Goal: Task Accomplishment & Management: Manage account settings

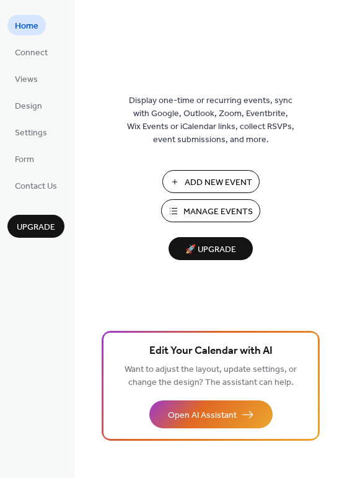
click at [193, 208] on span "Manage Events" at bounding box center [218, 211] width 69 height 13
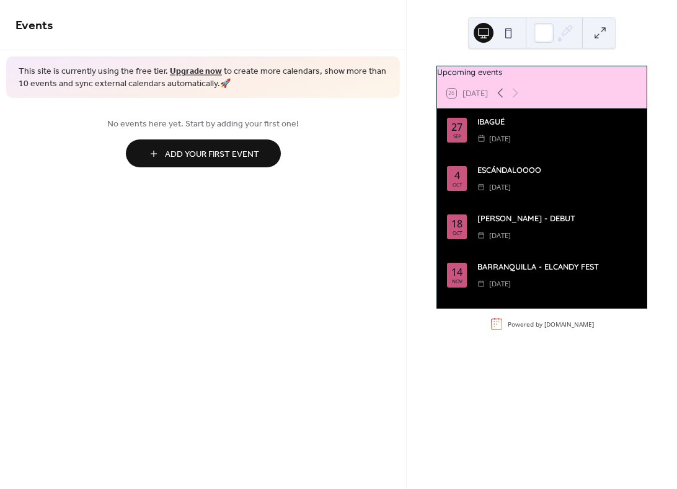
click at [497, 153] on div "IBAGUÉ ​ [DATE]" at bounding box center [557, 134] width 159 height 37
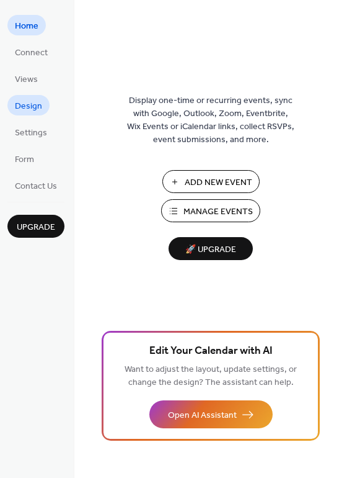
click at [28, 113] on span "Design" at bounding box center [28, 106] width 27 height 13
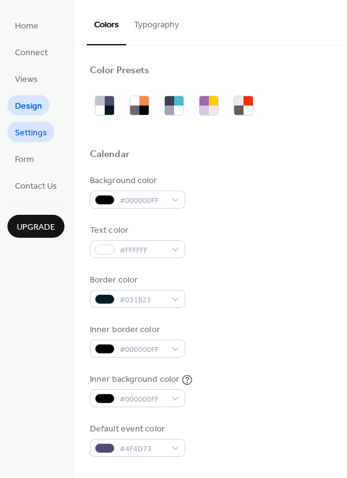
click at [33, 136] on span "Settings" at bounding box center [31, 133] width 32 height 13
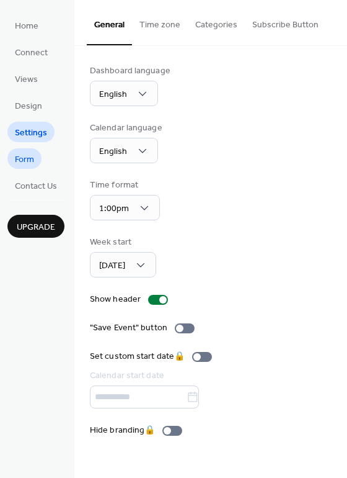
click at [29, 155] on span "Form" at bounding box center [24, 159] width 19 height 13
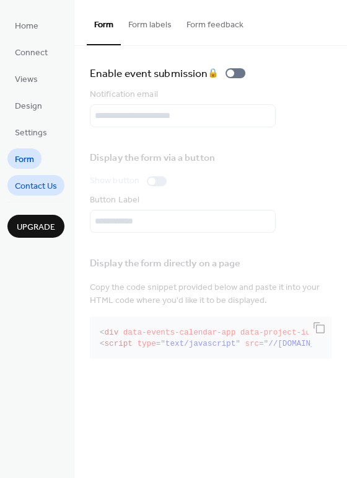
click at [27, 184] on span "Contact Us" at bounding box center [36, 186] width 42 height 13
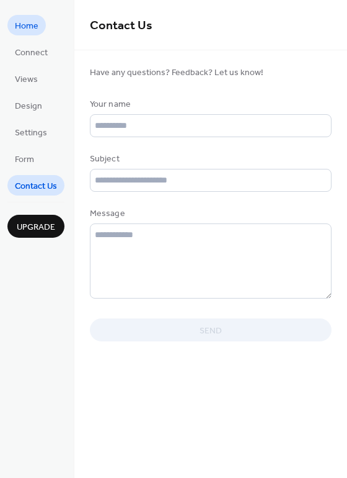
click at [27, 20] on span "Home" at bounding box center [27, 26] width 24 height 13
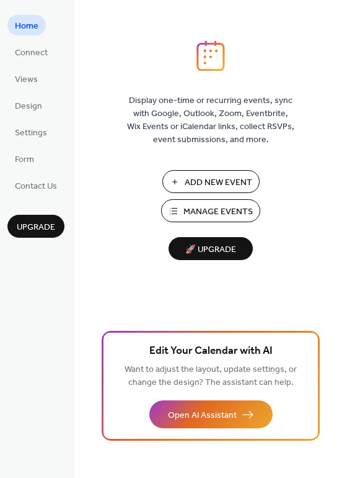
click at [202, 176] on span "Add New Event" at bounding box center [219, 182] width 68 height 13
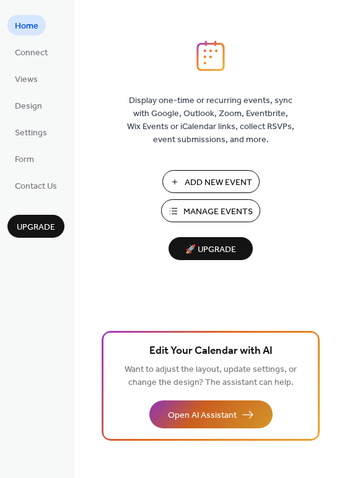
click at [234, 415] on span "Open AI Assistant" at bounding box center [202, 415] width 69 height 13
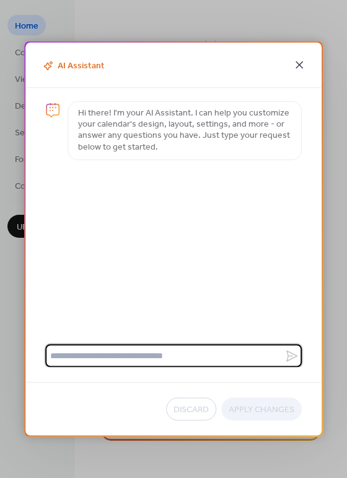
click at [300, 66] on icon at bounding box center [299, 64] width 7 height 7
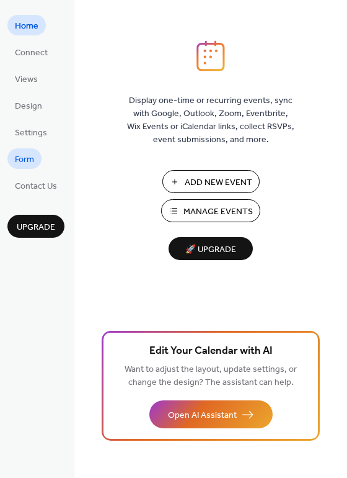
click at [29, 154] on span "Form" at bounding box center [24, 159] width 19 height 13
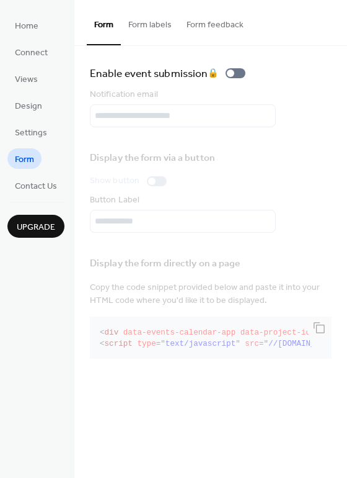
click at [160, 24] on button "Form labels" at bounding box center [150, 22] width 58 height 44
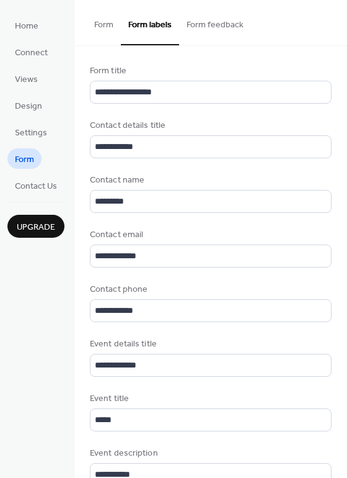
click at [218, 24] on button "Form feedback" at bounding box center [215, 22] width 72 height 44
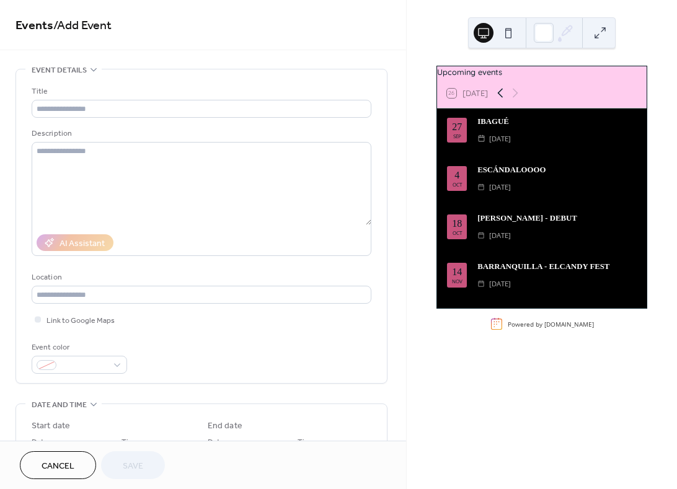
click at [497, 100] on icon at bounding box center [500, 93] width 15 height 15
click at [517, 98] on icon at bounding box center [516, 93] width 6 height 9
click at [511, 143] on span "Saturday, September 27, 2025" at bounding box center [500, 139] width 22 height 12
click at [489, 127] on div "IBAGUÉ" at bounding box center [557, 122] width 159 height 12
click at [501, 145] on span "[DATE]" at bounding box center [500, 139] width 22 height 12
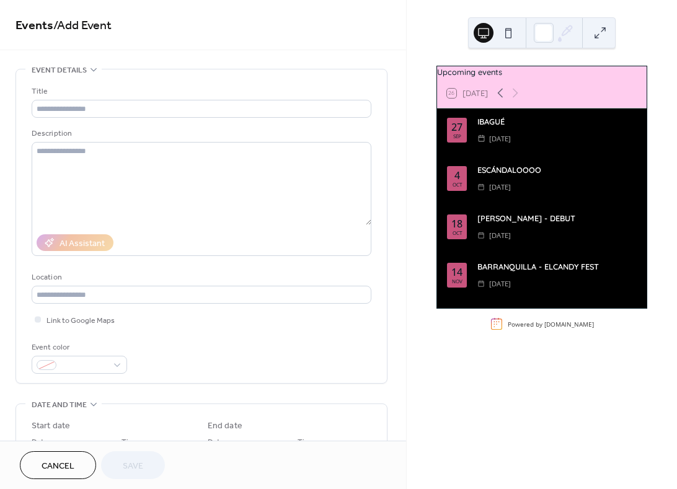
click at [45, 460] on span "Cancel" at bounding box center [58, 466] width 33 height 13
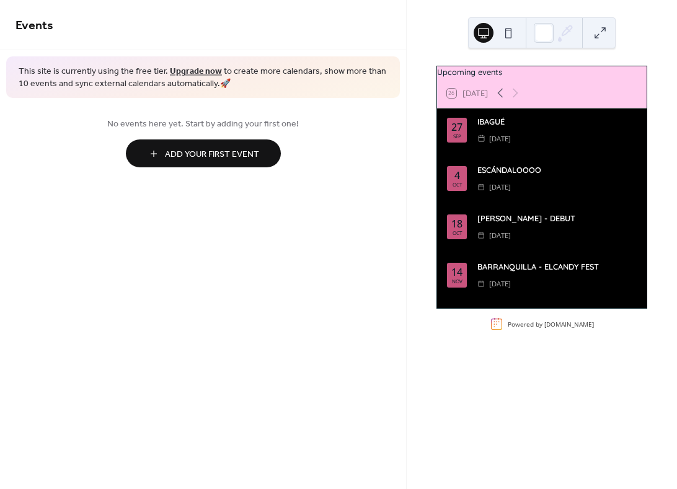
click at [508, 30] on button at bounding box center [509, 33] width 20 height 20
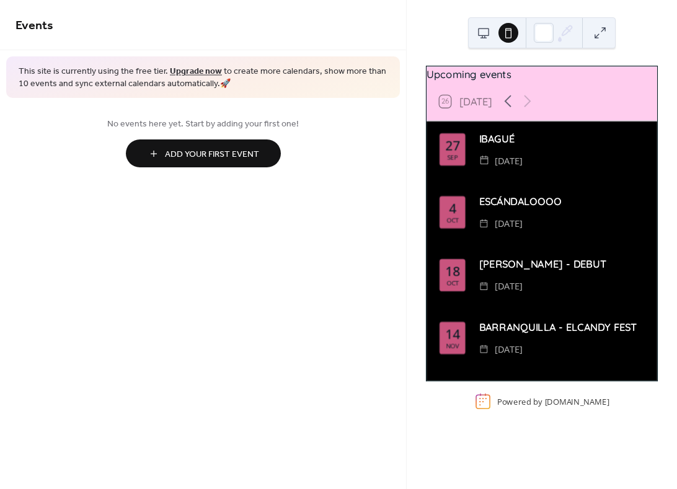
click at [488, 30] on button at bounding box center [484, 33] width 20 height 20
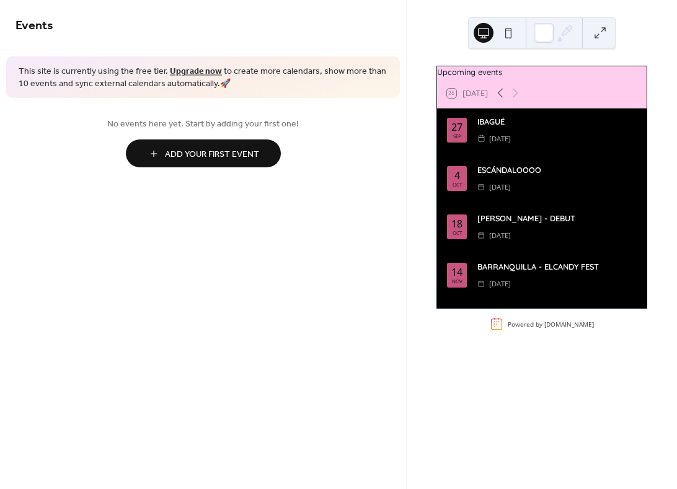
click at [594, 38] on button at bounding box center [601, 33] width 20 height 20
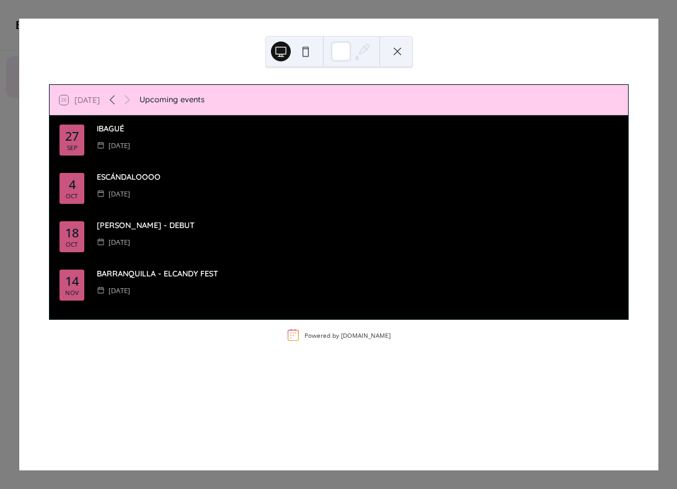
click at [130, 225] on div "FLORENCIA - DEBUT" at bounding box center [358, 226] width 522 height 12
click at [122, 156] on div "IBAGUÉ ​ Saturday, September 27, 2025" at bounding box center [358, 141] width 522 height 37
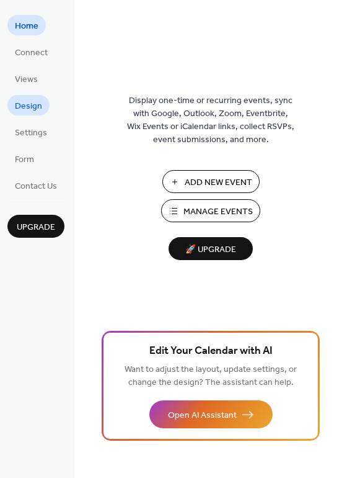
click at [33, 108] on span "Design" at bounding box center [28, 106] width 27 height 13
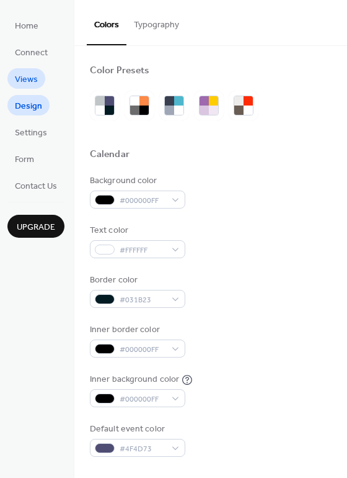
click at [30, 82] on span "Views" at bounding box center [26, 79] width 23 height 13
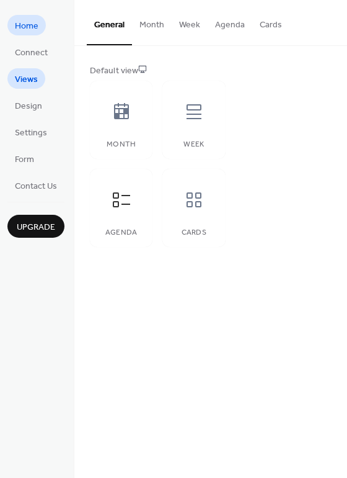
click at [34, 31] on span "Home" at bounding box center [27, 26] width 24 height 13
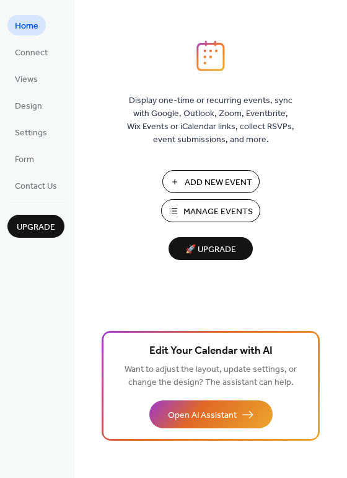
click at [203, 218] on span "Manage Events" at bounding box center [218, 211] width 69 height 13
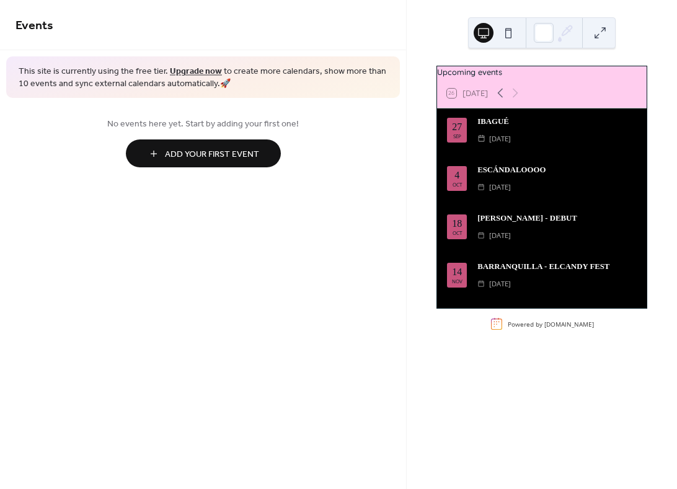
click at [509, 211] on div "27 Sep IBAGUÉ ​ Saturday, September 27, 2025 4 Oct ESCÁNDALOOOO ​ Saturday, Oct…" at bounding box center [542, 209] width 210 height 200
